Goal: Information Seeking & Learning: Learn about a topic

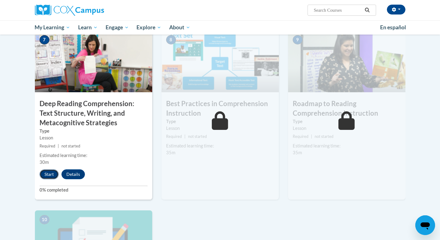
click at [47, 174] on button "Start" at bounding box center [49, 175] width 19 height 10
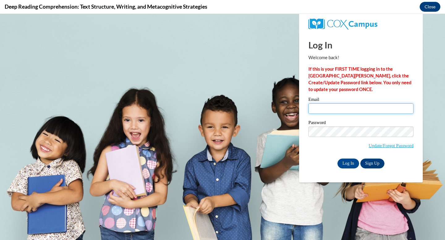
click at [347, 111] on input "Email" at bounding box center [360, 109] width 105 height 11
type input "donnamschiele@gmail.com"
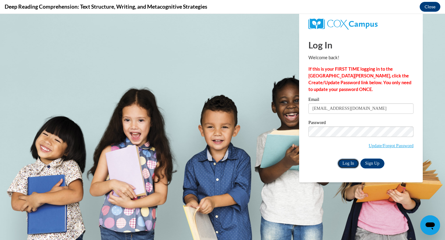
click at [347, 162] on input "Log In" at bounding box center [348, 164] width 22 height 10
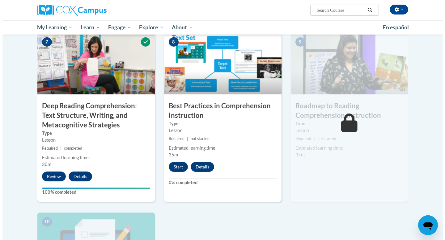
scroll to position [490, 0]
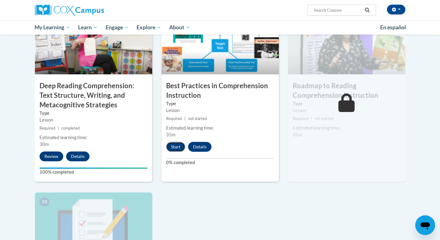
click at [180, 146] on button "Start" at bounding box center [175, 147] width 19 height 10
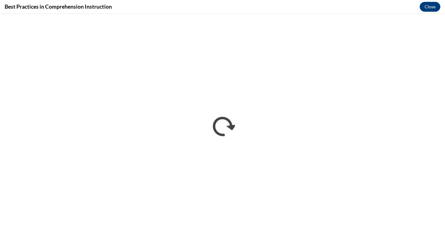
scroll to position [0, 0]
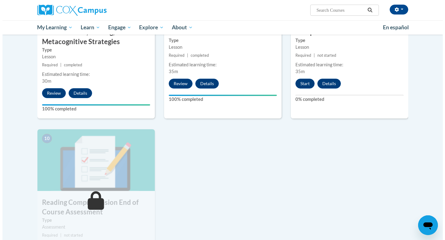
scroll to position [553, 0]
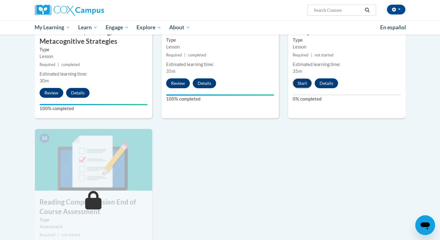
click at [304, 86] on button "Start" at bounding box center [302, 83] width 19 height 10
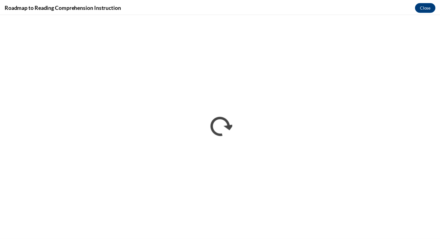
scroll to position [0, 0]
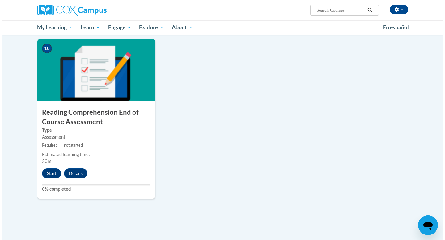
scroll to position [647, 0]
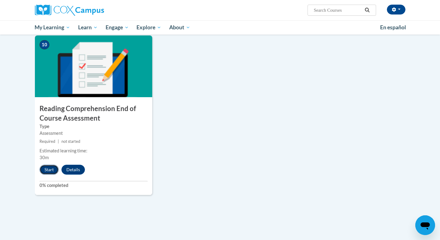
click at [45, 171] on button "Start" at bounding box center [49, 170] width 19 height 10
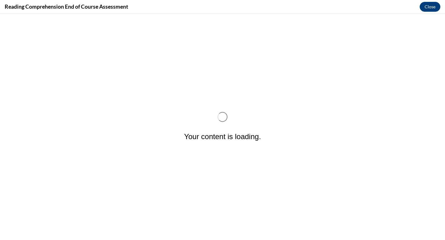
scroll to position [0, 0]
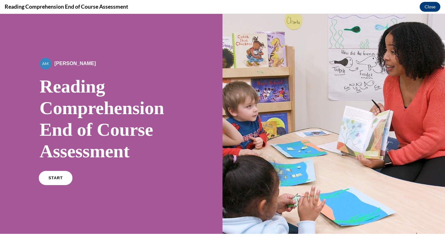
click at [57, 180] on span "START" at bounding box center [56, 178] width 14 height 5
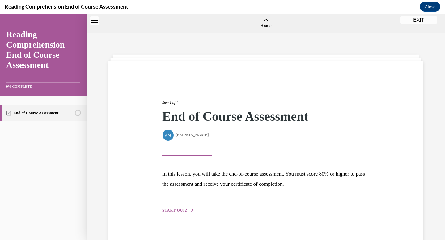
scroll to position [19, 0]
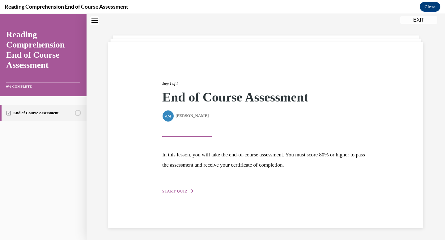
click at [178, 194] on span "START QUIZ" at bounding box center [174, 191] width 25 height 4
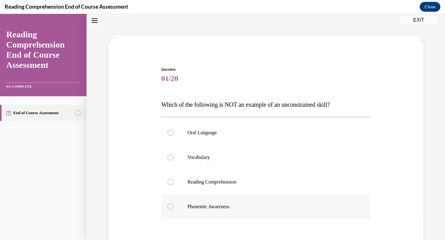
click at [200, 208] on p "Phonemic Awareness" at bounding box center [271, 207] width 167 height 6
click at [174, 208] on input "Phonemic Awareness" at bounding box center [170, 207] width 6 height 6
radio input "true"
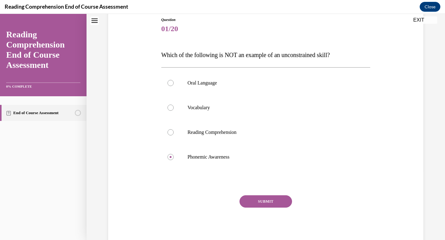
click at [267, 200] on button "SUBMIT" at bounding box center [265, 202] width 53 height 12
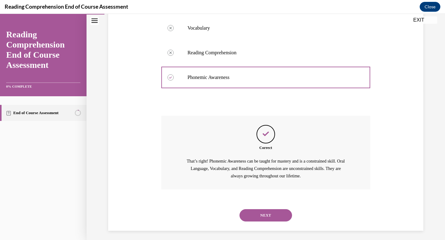
scroll to position [152, 0]
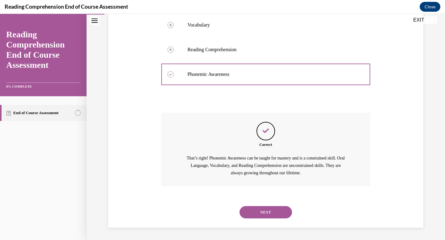
click at [264, 213] on button "NEXT" at bounding box center [265, 212] width 53 height 12
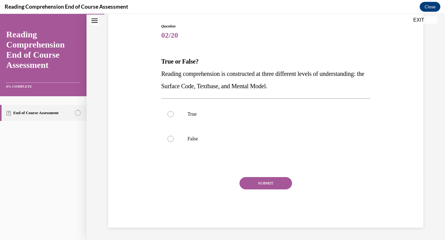
scroll to position [62, 0]
click at [198, 106] on label "True" at bounding box center [265, 114] width 209 height 25
click at [174, 111] on input "True" at bounding box center [170, 114] width 6 height 6
radio input "true"
click at [256, 180] on button "SUBMIT" at bounding box center [265, 183] width 53 height 12
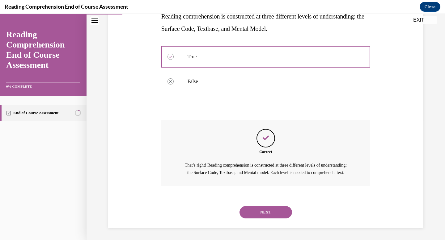
scroll to position [127, 0]
click at [261, 217] on button "NEXT" at bounding box center [265, 212] width 53 height 12
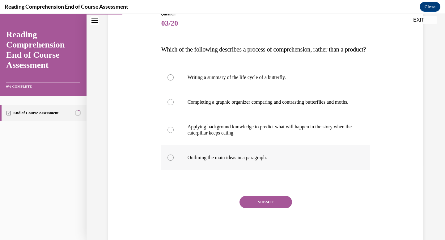
scroll to position [75, 0]
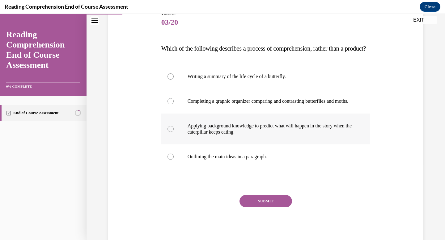
click at [230, 135] on p "Applying background knowledge to predict what will happen in the story when the…" at bounding box center [271, 129] width 167 height 12
click at [174, 132] on input "Applying background knowledge to predict what will happen in the story when the…" at bounding box center [170, 129] width 6 height 6
radio input "true"
click at [266, 208] on button "SUBMIT" at bounding box center [265, 201] width 53 height 12
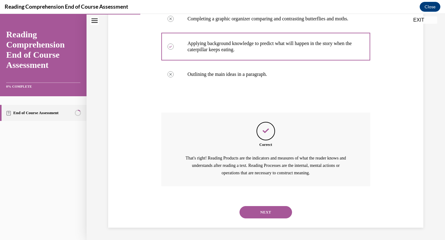
scroll to position [176, 0]
click at [265, 215] on button "NEXT" at bounding box center [265, 212] width 53 height 12
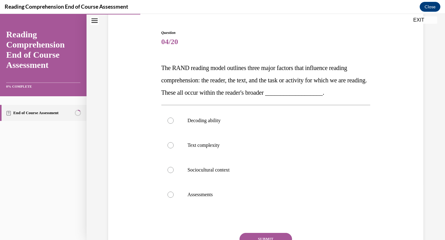
scroll to position [72, 0]
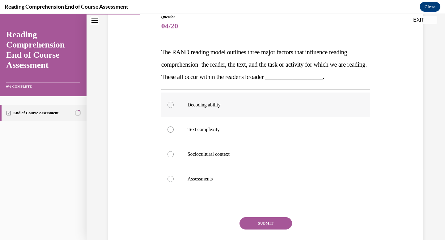
click at [206, 110] on label "Decoding ability" at bounding box center [265, 105] width 209 height 25
click at [174, 108] on input "Decoding ability" at bounding box center [170, 105] width 6 height 6
radio input "true"
click at [259, 229] on button "SUBMIT" at bounding box center [265, 224] width 53 height 12
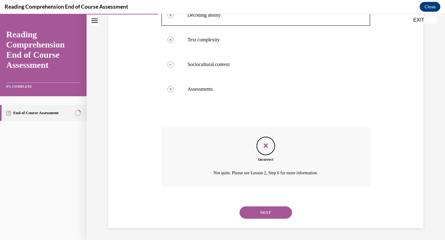
scroll to position [162, 0]
click at [260, 213] on button "NEXT" at bounding box center [265, 212] width 53 height 12
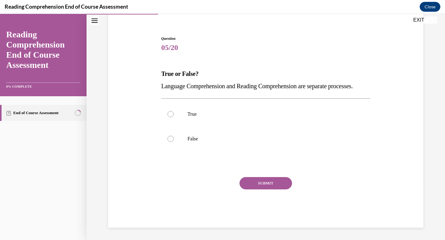
scroll to position [62, 0]
click at [188, 141] on p "False" at bounding box center [271, 139] width 167 height 6
click at [174, 141] on input "False" at bounding box center [170, 139] width 6 height 6
radio input "true"
click at [258, 187] on button "SUBMIT" at bounding box center [265, 183] width 53 height 12
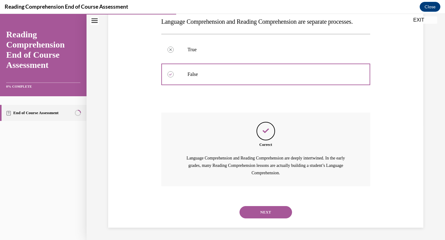
scroll to position [127, 0]
click at [260, 212] on button "NEXT" at bounding box center [265, 212] width 53 height 12
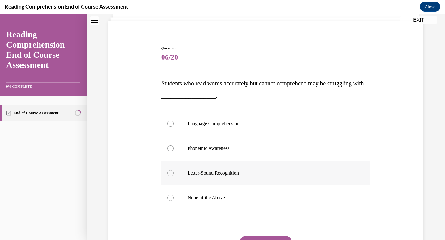
scroll to position [41, 0]
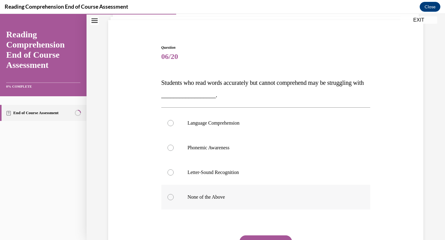
click at [218, 206] on label "None of the Above" at bounding box center [265, 197] width 209 height 25
click at [174, 201] on input "None of the Above" at bounding box center [170, 197] width 6 height 6
radio input "true"
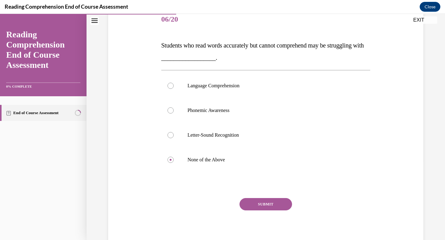
click at [256, 206] on button "SUBMIT" at bounding box center [265, 204] width 53 height 12
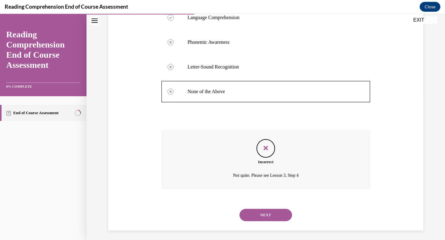
scroll to position [150, 0]
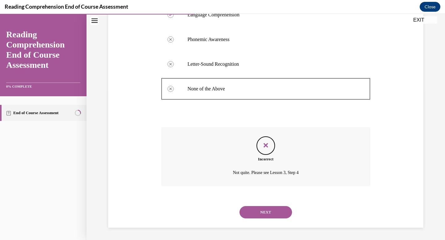
click at [264, 215] on button "NEXT" at bounding box center [265, 212] width 53 height 12
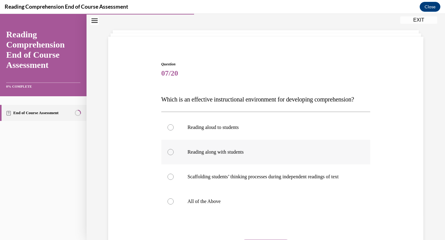
scroll to position [31, 0]
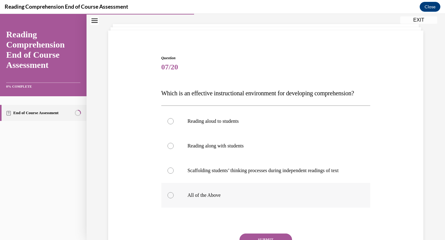
click at [227, 199] on p "All of the Above" at bounding box center [271, 196] width 167 height 6
click at [174, 199] on input "All of the Above" at bounding box center [170, 196] width 6 height 6
radio input "true"
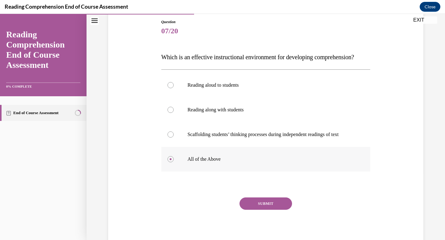
scroll to position [66, 0]
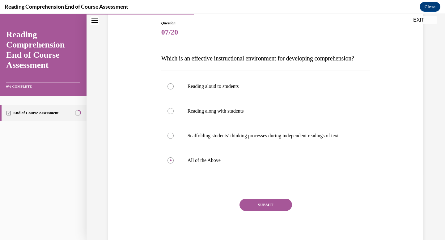
click at [255, 211] on button "SUBMIT" at bounding box center [265, 205] width 53 height 12
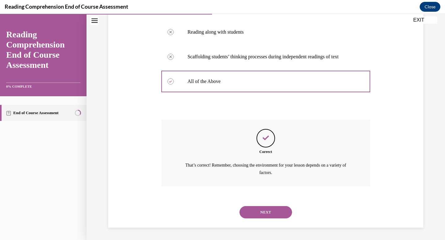
scroll to position [157, 0]
click at [257, 210] on button "NEXT" at bounding box center [265, 212] width 53 height 12
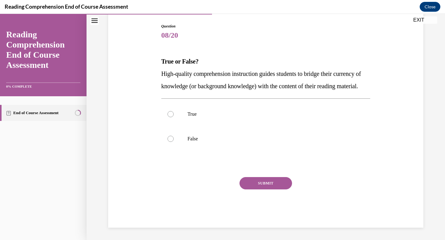
scroll to position [69, 0]
click at [172, 120] on label "True" at bounding box center [265, 114] width 209 height 25
click at [172, 117] on input "True" at bounding box center [170, 114] width 6 height 6
radio input "true"
click at [260, 184] on button "SUBMIT" at bounding box center [265, 183] width 53 height 12
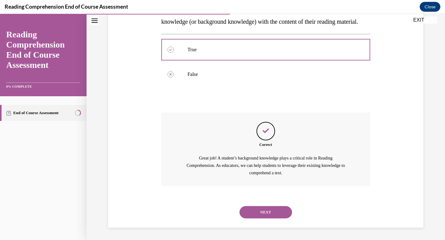
scroll to position [139, 0]
click at [256, 214] on button "NEXT" at bounding box center [265, 212] width 53 height 12
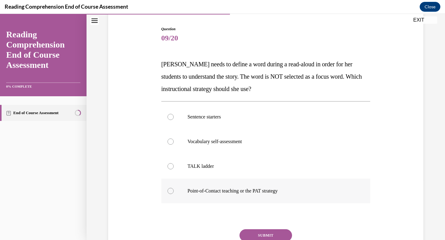
scroll to position [59, 0]
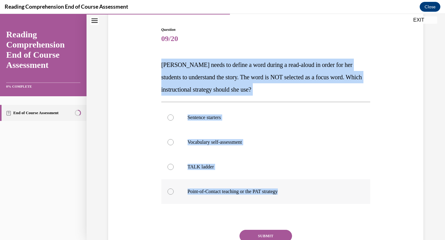
drag, startPoint x: 155, startPoint y: 60, endPoint x: 293, endPoint y: 191, distance: 189.7
click at [293, 192] on div "Question 09/20 Mrs. Ivie needs to define a word during a read-aloud in order fo…" at bounding box center [266, 144] width 318 height 273
copy div "Mrs. Ivie needs to define a word during a read-aloud in order for her students …"
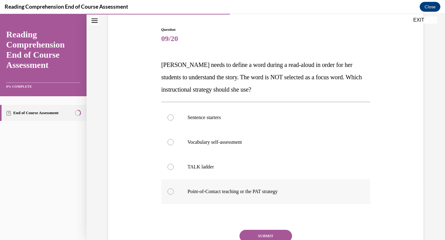
click at [172, 191] on label "Point-of-Contact teaching or the PAT strategy" at bounding box center [265, 192] width 209 height 25
click at [172, 191] on input "Point-of-Contact teaching or the PAT strategy" at bounding box center [170, 192] width 6 height 6
radio input "true"
click at [256, 234] on button "SUBMIT" at bounding box center [265, 236] width 53 height 12
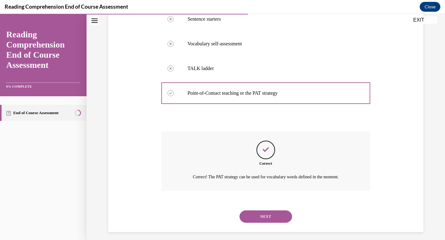
scroll to position [162, 0]
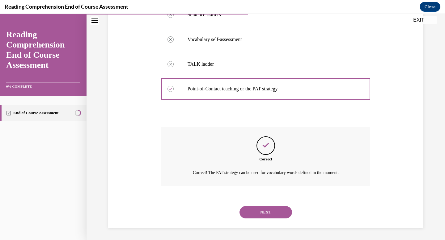
click at [265, 213] on button "NEXT" at bounding box center [265, 212] width 53 height 12
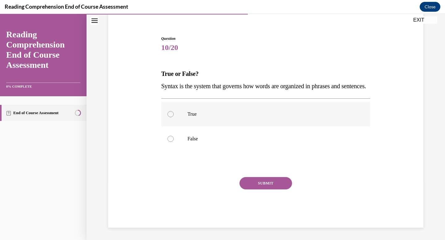
click at [196, 114] on p "True" at bounding box center [271, 114] width 167 height 6
click at [174, 114] on input "True" at bounding box center [170, 114] width 6 height 6
radio input "true"
click at [254, 179] on button "SUBMIT" at bounding box center [265, 183] width 53 height 12
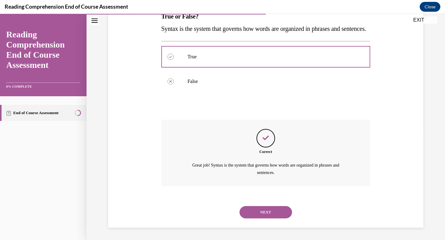
scroll to position [120, 0]
click at [266, 210] on button "NEXT" at bounding box center [265, 212] width 53 height 12
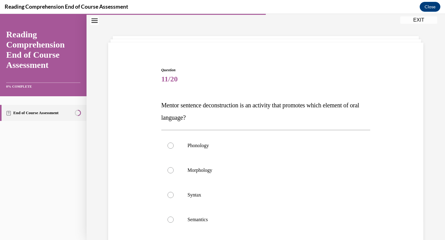
scroll to position [23, 0]
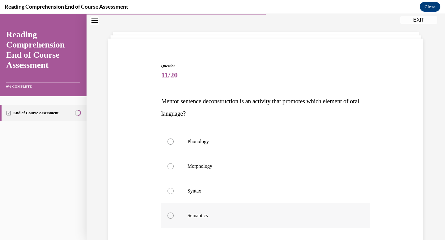
click at [212, 209] on label "Semantics" at bounding box center [265, 216] width 209 height 25
click at [174, 213] on input "Semantics" at bounding box center [170, 216] width 6 height 6
radio input "true"
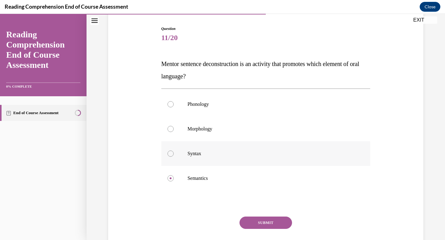
scroll to position [61, 0]
click at [264, 222] on button "SUBMIT" at bounding box center [265, 222] width 53 height 12
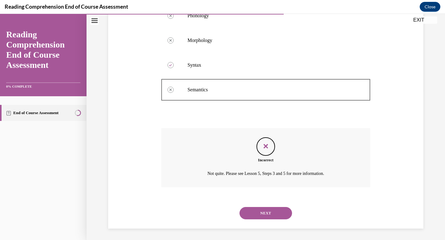
scroll to position [150, 0]
click at [266, 214] on button "NEXT" at bounding box center [265, 212] width 53 height 12
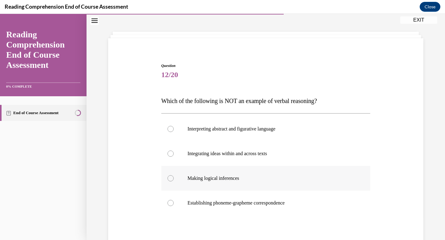
scroll to position [28, 0]
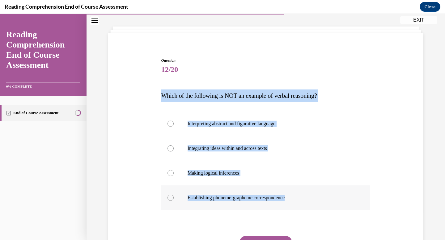
drag, startPoint x: 156, startPoint y: 94, endPoint x: 290, endPoint y: 210, distance: 177.2
click at [290, 210] on div "Question 12/20 Which of the following is NOT an example of verbal reasoning? In…" at bounding box center [266, 163] width 318 height 248
copy div "Which of the following is NOT an example of verbal reasoning? Interpreting abst…"
click at [170, 198] on div at bounding box center [170, 198] width 6 height 6
click at [170, 198] on input "Establishing phoneme-grapheme correspondence" at bounding box center [170, 198] width 6 height 6
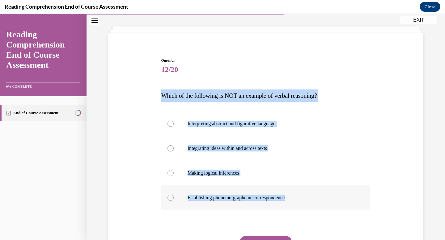
radio input "true"
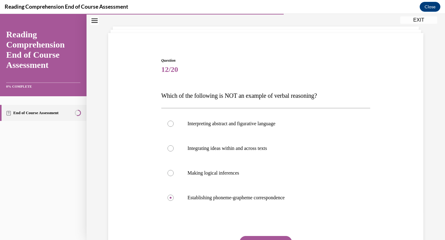
click at [260, 240] on button "SUBMIT" at bounding box center [265, 242] width 53 height 12
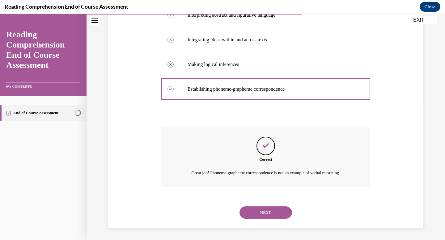
scroll to position [137, 0]
click at [261, 208] on button "NEXT" at bounding box center [265, 212] width 53 height 12
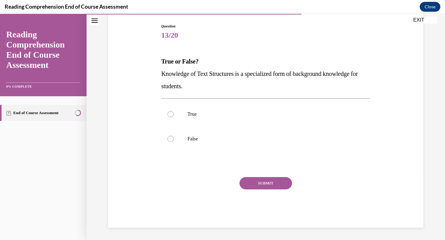
scroll to position [62, 0]
click at [171, 109] on label "True" at bounding box center [265, 114] width 209 height 25
click at [171, 111] on input "True" at bounding box center [170, 114] width 6 height 6
radio input "true"
click at [260, 182] on button "SUBMIT" at bounding box center [265, 183] width 53 height 12
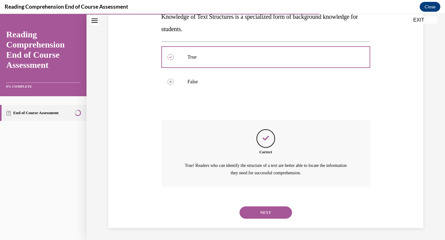
click at [266, 215] on button "NEXT" at bounding box center [265, 213] width 53 height 12
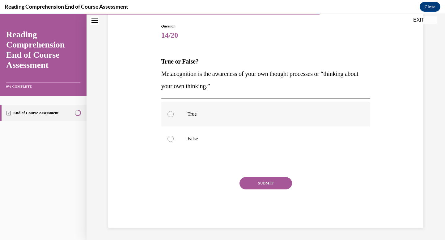
click at [167, 111] on label "True" at bounding box center [265, 114] width 209 height 25
click at [167, 111] on input "True" at bounding box center [170, 114] width 6 height 6
radio input "true"
click at [254, 191] on div "SUBMIT" at bounding box center [265, 192] width 209 height 31
click at [255, 187] on button "SUBMIT" at bounding box center [265, 183] width 53 height 12
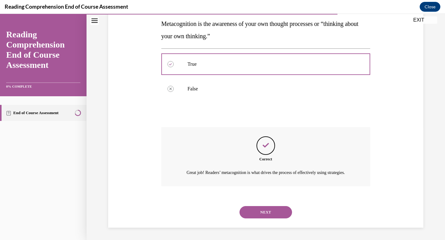
scroll to position [120, 0]
click at [263, 211] on button "NEXT" at bounding box center [265, 212] width 53 height 12
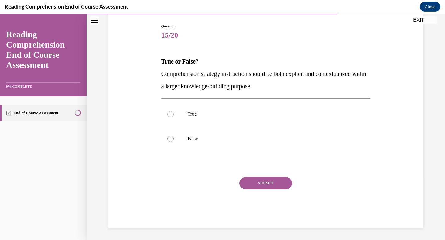
scroll to position [62, 0]
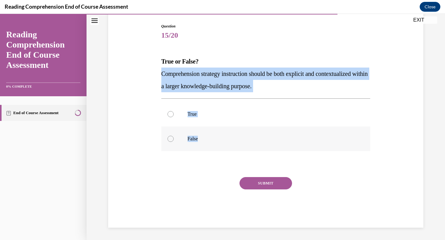
drag, startPoint x: 159, startPoint y: 72, endPoint x: 208, endPoint y: 150, distance: 92.1
click at [209, 150] on div "Question 15/20 True or False? Comprehension strategy instruction should be both…" at bounding box center [265, 125] width 209 height 205
copy div "Comprehension strategy instruction should be both explicit and contextualized w…"
click at [167, 116] on div at bounding box center [170, 114] width 6 height 6
click at [167, 116] on input "True" at bounding box center [170, 114] width 6 height 6
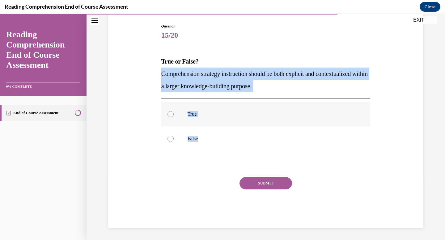
radio input "true"
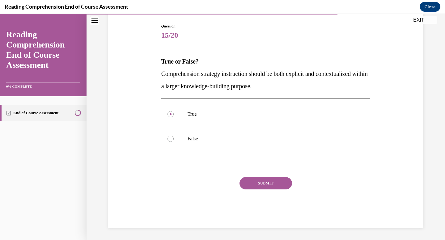
click at [269, 185] on button "SUBMIT" at bounding box center [265, 183] width 53 height 12
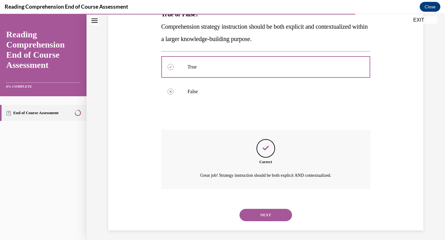
scroll to position [112, 0]
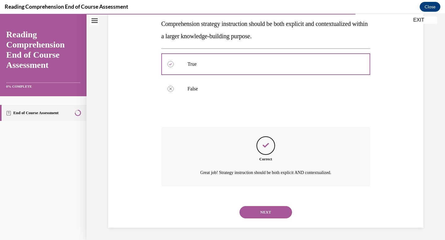
click at [265, 214] on button "NEXT" at bounding box center [265, 212] width 53 height 12
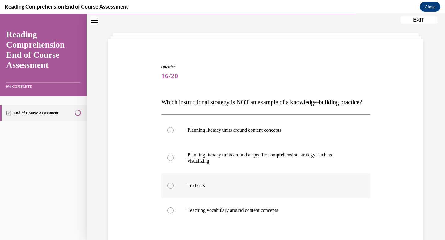
scroll to position [54, 0]
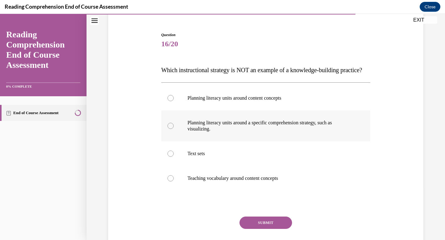
click at [188, 132] on p "Planning literacy units around a specific comprehension strategy, such as visua…" at bounding box center [271, 126] width 167 height 12
click at [174, 129] on input "Planning literacy units around a specific comprehension strategy, such as visua…" at bounding box center [170, 126] width 6 height 6
radio input "true"
click at [256, 229] on button "SUBMIT" at bounding box center [265, 223] width 53 height 12
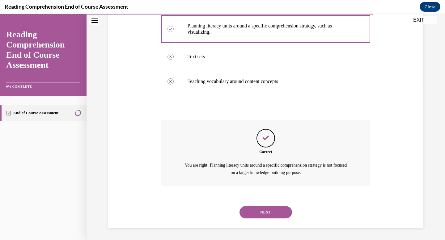
scroll to position [163, 0]
click at [263, 211] on button "NEXT" at bounding box center [265, 212] width 53 height 12
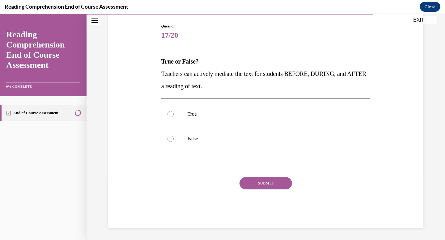
scroll to position [62, 0]
click at [187, 143] on label "False" at bounding box center [265, 139] width 209 height 25
click at [174, 142] on input "False" at bounding box center [170, 139] width 6 height 6
radio input "true"
click at [253, 180] on button "SUBMIT" at bounding box center [265, 183] width 53 height 12
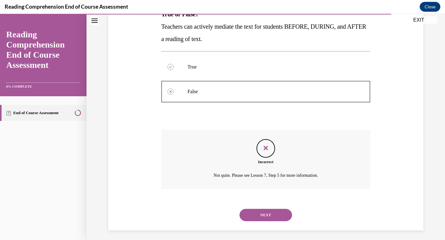
scroll to position [112, 0]
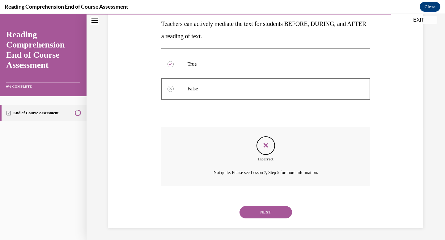
click at [273, 208] on button "NEXT" at bounding box center [265, 212] width 53 height 12
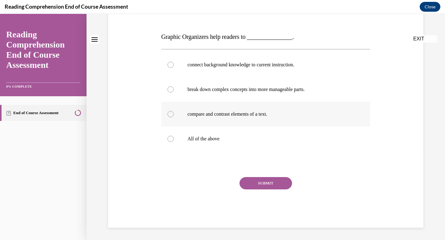
scroll to position [0, 0]
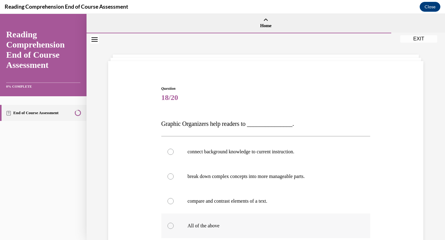
click at [192, 229] on p "All of the above" at bounding box center [271, 226] width 167 height 6
click at [174, 229] on input "All of the above" at bounding box center [170, 226] width 6 height 6
radio input "true"
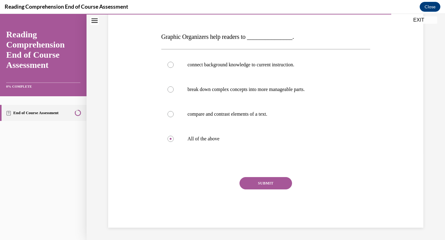
click at [250, 188] on button "SUBMIT" at bounding box center [265, 183] width 53 height 12
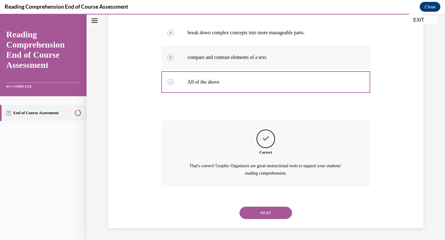
scroll to position [144, 0]
click at [258, 206] on div "NEXT" at bounding box center [265, 213] width 209 height 25
click at [260, 213] on button "NEXT" at bounding box center [265, 213] width 53 height 12
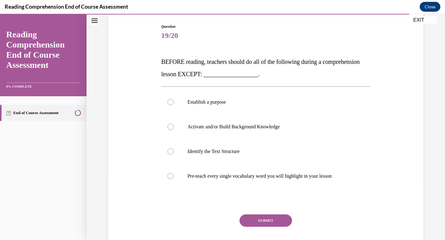
scroll to position [64, 0]
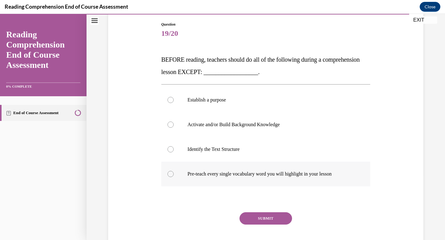
click at [228, 174] on p "Pre-teach every single vocabulary word you will highlight in your lesson" at bounding box center [271, 174] width 167 height 6
click at [174, 174] on input "Pre-teach every single vocabulary word you will highlight in your lesson" at bounding box center [170, 174] width 6 height 6
radio input "true"
click at [258, 220] on button "SUBMIT" at bounding box center [265, 219] width 53 height 12
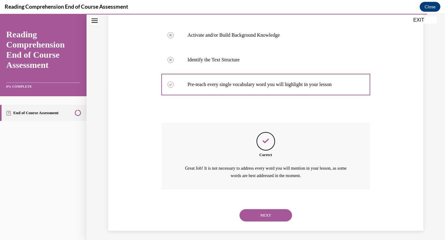
scroll to position [157, 0]
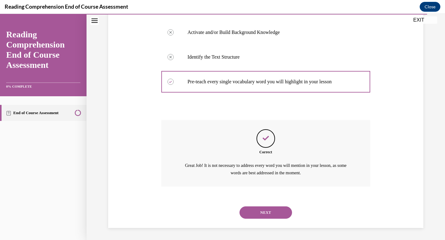
click at [268, 208] on button "NEXT" at bounding box center [265, 213] width 53 height 12
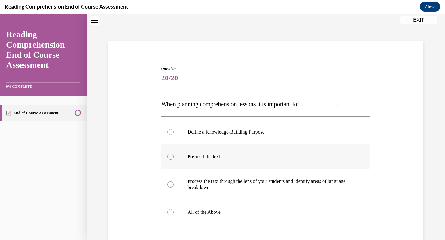
scroll to position [26, 0]
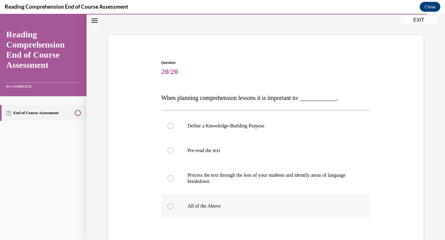
click at [209, 207] on p "All of the Above" at bounding box center [271, 206] width 167 height 6
click at [174, 207] on input "All of the Above" at bounding box center [170, 206] width 6 height 6
radio input "true"
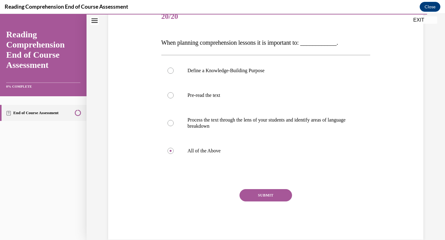
scroll to position [82, 0]
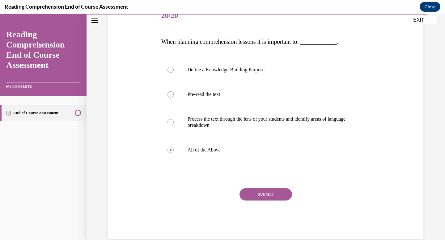
click at [269, 199] on button "SUBMIT" at bounding box center [265, 194] width 53 height 12
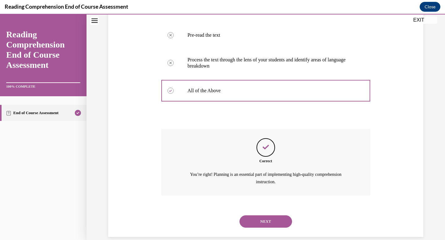
scroll to position [150, 0]
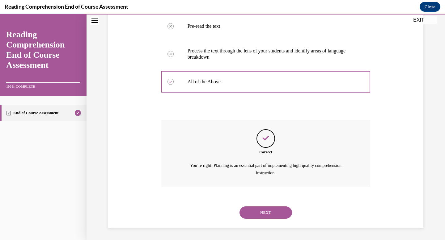
click at [273, 211] on button "NEXT" at bounding box center [265, 213] width 53 height 12
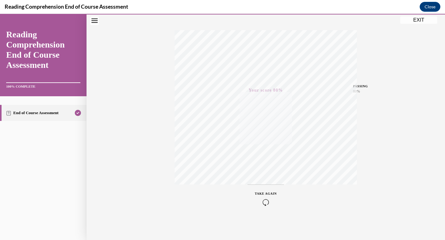
scroll to position [90, 0]
click at [424, 22] on button "EXIT" at bounding box center [418, 19] width 37 height 7
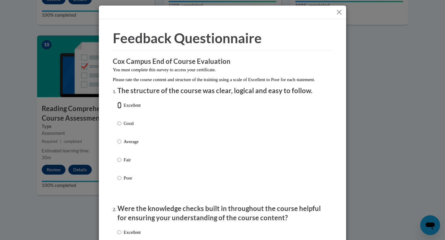
click at [118, 109] on input "Excellent" at bounding box center [119, 105] width 4 height 7
radio input "true"
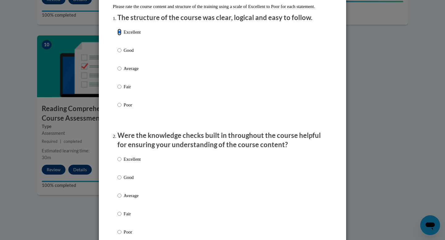
scroll to position [102, 0]
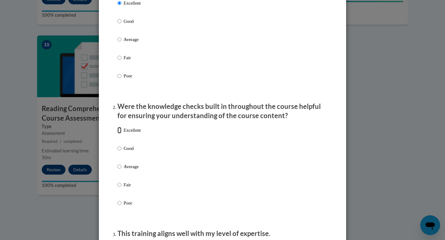
click at [117, 134] on input "Excellent" at bounding box center [119, 130] width 4 height 7
radio input "true"
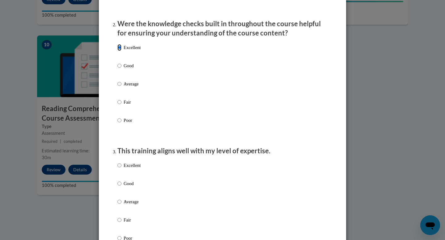
scroll to position [202, 0]
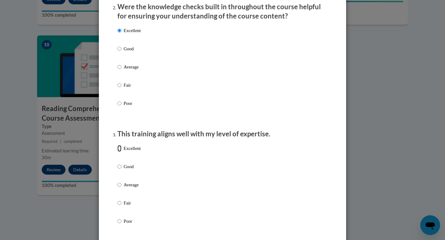
click at [117, 152] on input "Excellent" at bounding box center [119, 148] width 4 height 7
radio input "true"
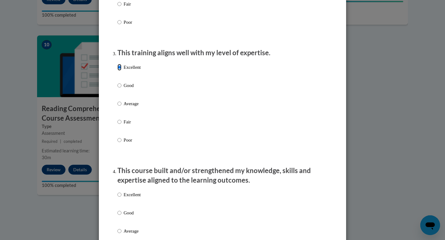
scroll to position [354, 0]
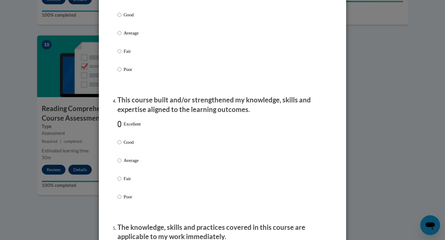
click at [118, 128] on input "Excellent" at bounding box center [119, 124] width 4 height 7
radio input "true"
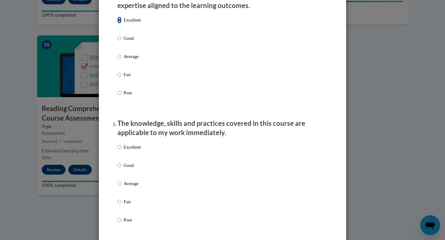
scroll to position [507, 0]
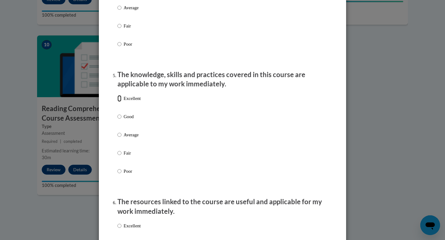
click at [117, 102] on input "Excellent" at bounding box center [119, 98] width 4 height 7
radio input "true"
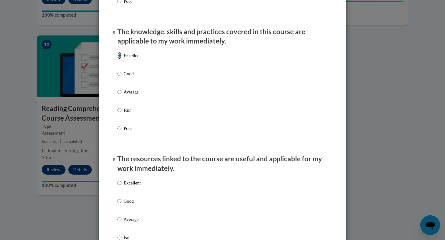
scroll to position [553, 0]
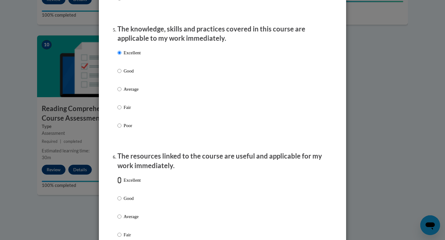
click at [118, 184] on input "Excellent" at bounding box center [119, 180] width 4 height 7
radio input "true"
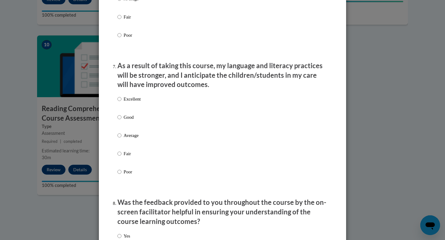
scroll to position [775, 0]
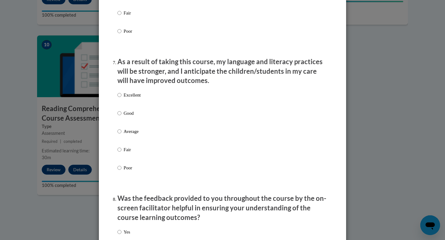
click at [117, 97] on div "Excellent Good Average Fair Poor" at bounding box center [128, 137] width 23 height 96
click at [117, 99] on input "Excellent" at bounding box center [119, 95] width 4 height 7
radio input "true"
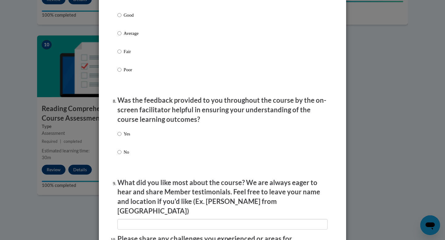
scroll to position [916, 0]
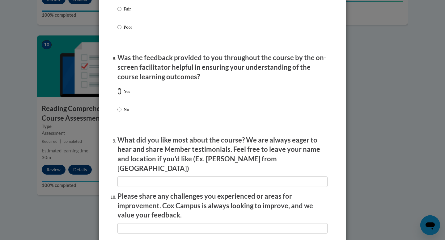
click at [117, 95] on input "Yes" at bounding box center [119, 91] width 4 height 7
radio input "true"
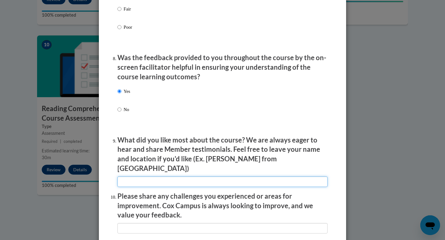
click at [129, 177] on input "textbox" at bounding box center [222, 182] width 210 height 11
type input "Great information"
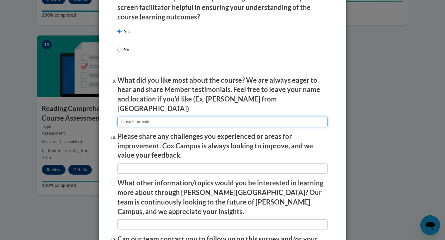
scroll to position [1045, 0]
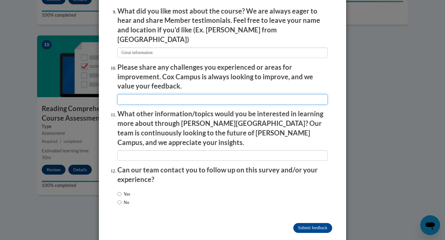
click at [150, 96] on input "textbox" at bounding box center [222, 99] width 210 height 11
type input "None"
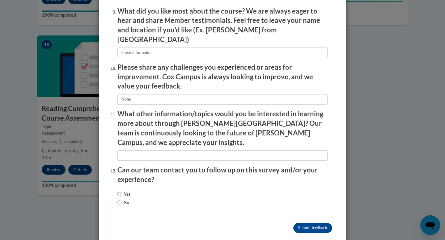
click at [152, 137] on li "What other information/topics would you be interested in learning more about th…" at bounding box center [222, 135] width 210 height 52
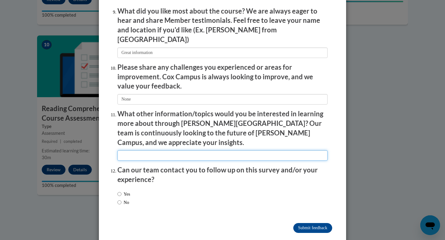
click at [154, 150] on input "textbox" at bounding box center [222, 155] width 210 height 11
type input "Coaching"
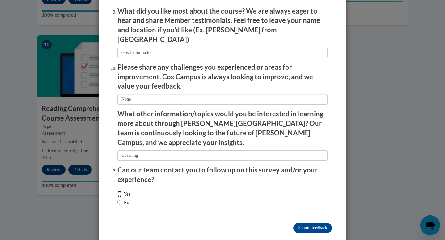
click at [117, 191] on input "Yes" at bounding box center [119, 194] width 4 height 7
radio input "true"
click at [119, 199] on label "No" at bounding box center [123, 202] width 12 height 7
click at [119, 199] on input "No" at bounding box center [119, 202] width 4 height 7
radio input "true"
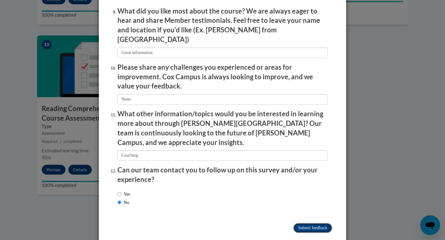
click at [303, 223] on input "Submit feedback" at bounding box center [312, 228] width 39 height 10
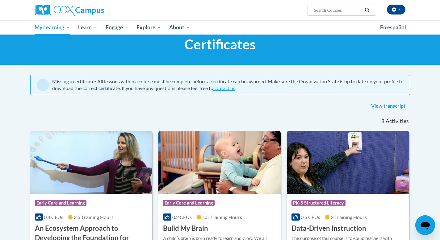
scroll to position [18, 0]
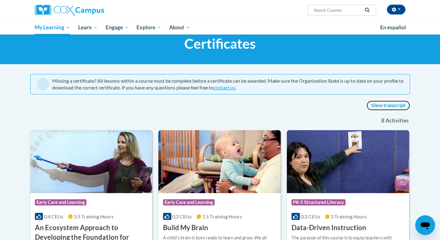
click at [395, 104] on link "View transcript" at bounding box center [389, 106] width 44 height 10
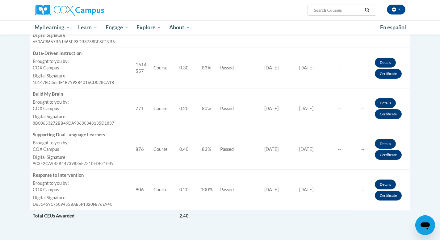
scroll to position [362, 0]
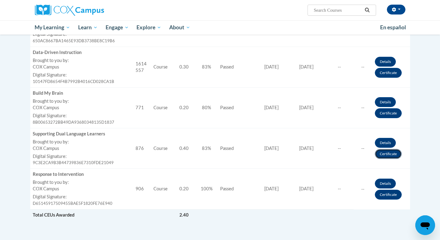
click at [389, 157] on link "Certificate" at bounding box center [388, 154] width 27 height 10
click at [387, 154] on link "Certificate" at bounding box center [388, 154] width 27 height 10
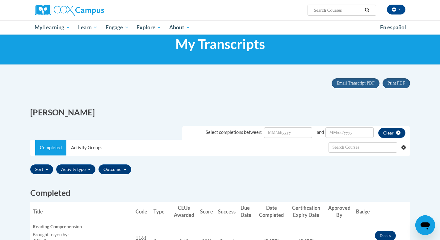
scroll to position [0, 0]
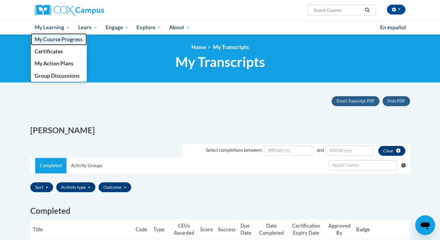
click at [59, 41] on span "My Course Progress" at bounding box center [59, 39] width 48 height 6
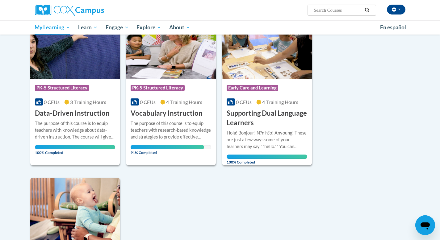
scroll to position [445, 0]
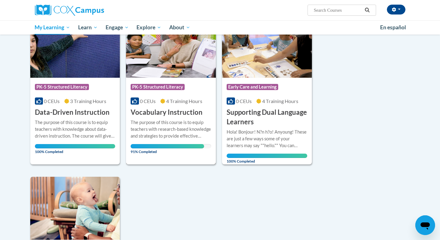
click at [175, 137] on div "The purpose of this course is to equip teachers with research-based knowledge a…" at bounding box center [171, 129] width 81 height 20
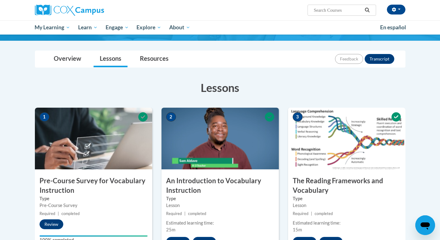
scroll to position [43, 0]
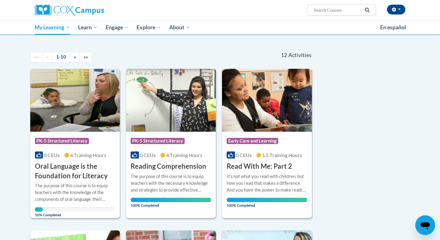
scroll to position [35, 0]
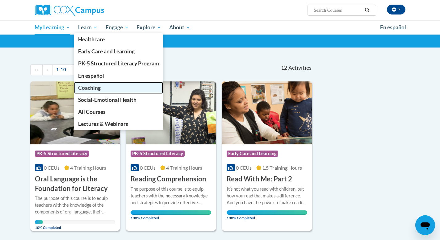
click at [87, 90] on span "Coaching" at bounding box center [89, 88] width 23 height 6
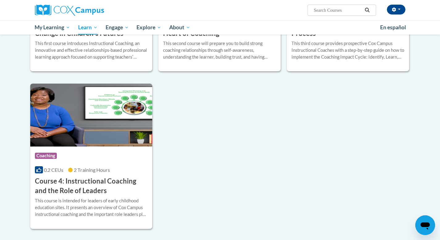
scroll to position [287, 0]
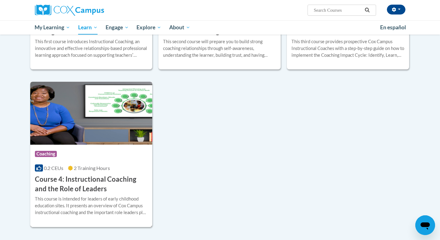
click at [112, 175] on h3 "Course 4: Instructional Coaching and the Role of Leaders" at bounding box center [91, 184] width 113 height 19
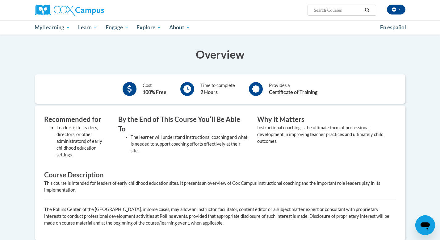
scroll to position [81, 0]
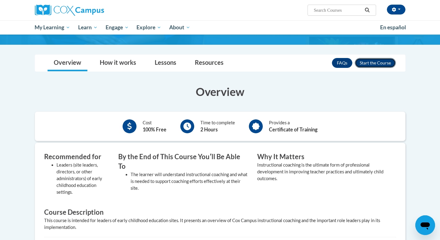
click at [390, 65] on button "Enroll" at bounding box center [375, 63] width 41 height 10
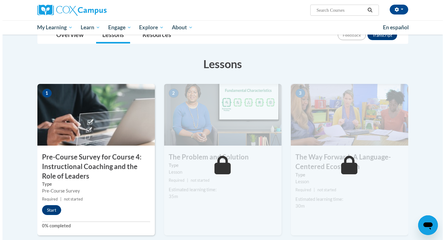
scroll to position [94, 0]
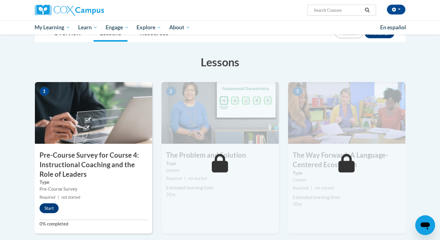
click at [39, 216] on div "1 Pre-Course Survey for Course 4: Instructional Coaching and the Role of Leader…" at bounding box center [93, 158] width 117 height 152
click at [51, 209] on button "Start" at bounding box center [49, 209] width 19 height 10
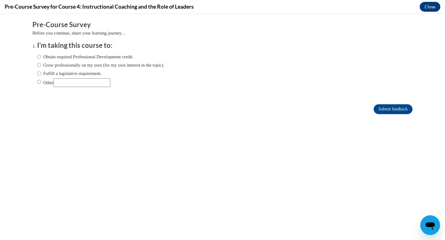
scroll to position [0, 0]
click at [32, 56] on ol "I'm taking this course to: Obtain required Professional Development credit. Gro…" at bounding box center [222, 69] width 380 height 56
click at [37, 57] on input "Obtain required Professional Development credit." at bounding box center [39, 56] width 4 height 7
radio input "true"
click at [374, 113] on input "Submit feedback" at bounding box center [393, 109] width 39 height 10
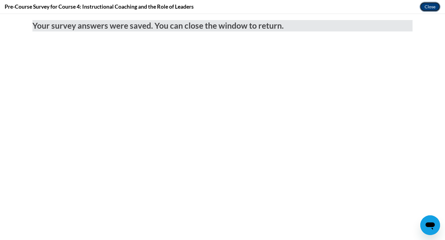
click at [430, 7] on button "Close" at bounding box center [430, 7] width 21 height 10
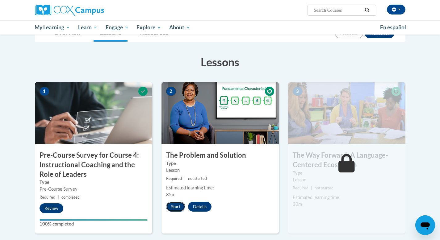
click at [176, 209] on button "Start" at bounding box center [175, 207] width 19 height 10
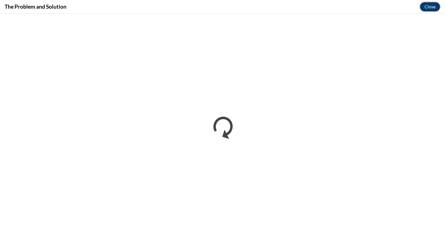
click at [429, 8] on button "Close" at bounding box center [430, 7] width 21 height 10
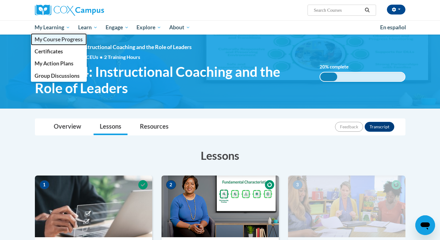
click at [65, 37] on span "My Course Progress" at bounding box center [59, 39] width 48 height 6
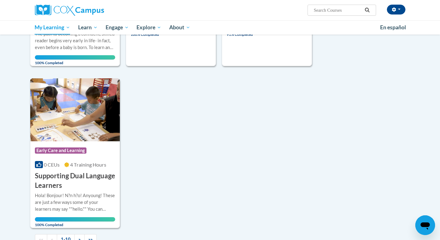
scroll to position [553, 0]
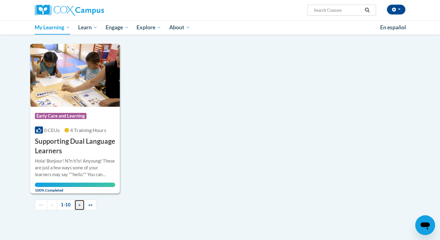
click at [79, 202] on span "»" at bounding box center [79, 204] width 2 height 5
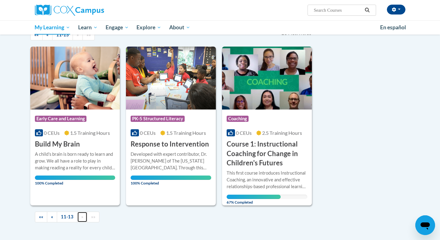
scroll to position [79, 0]
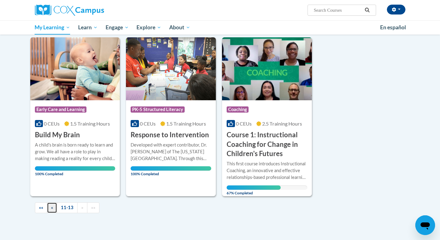
click at [50, 209] on link "«" at bounding box center [52, 208] width 10 height 11
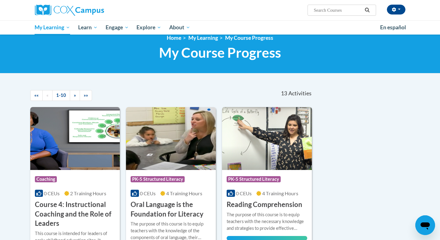
scroll to position [0, 0]
